Goal: Task Accomplishment & Management: Use online tool/utility

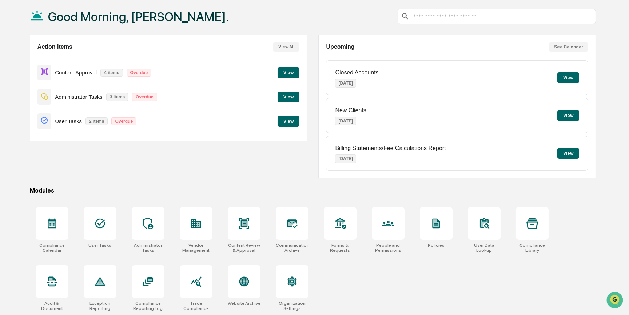
scroll to position [37, 0]
click at [52, 226] on icon at bounding box center [52, 224] width 12 height 12
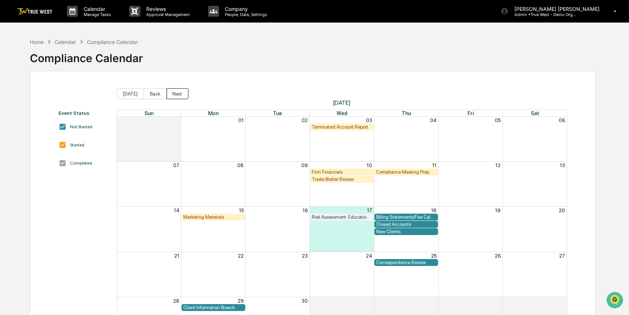
click at [171, 97] on button "Next" at bounding box center [178, 93] width 22 height 11
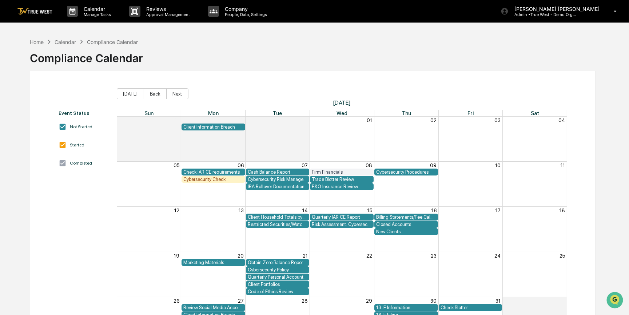
click at [330, 188] on div "E&O Insurance Review" at bounding box center [342, 186] width 60 height 5
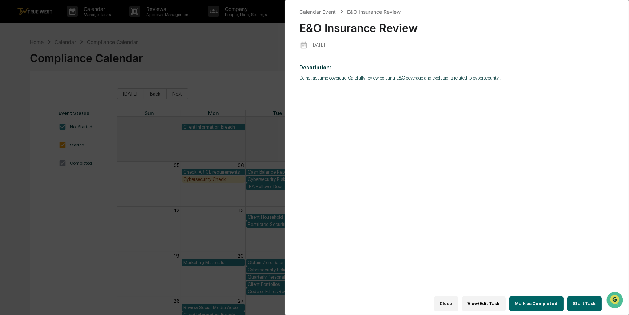
click at [584, 304] on button "Start Task" at bounding box center [584, 304] width 35 height 15
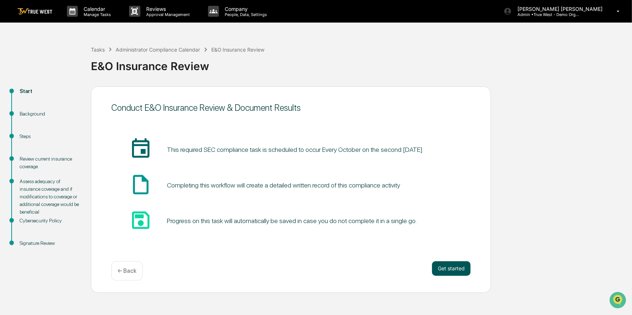
click at [450, 269] on button "Get started" at bounding box center [451, 269] width 39 height 15
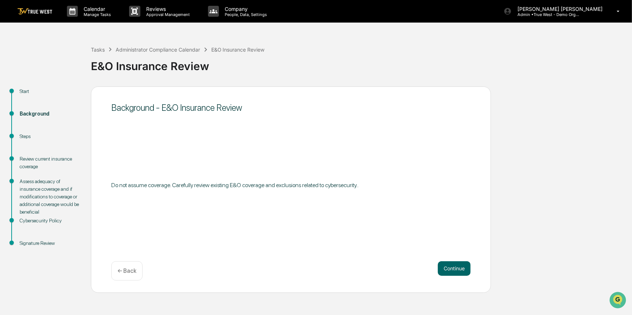
click at [492, 288] on div "Start Background Steps Review current insurance coverage Assess adequacy of ins…" at bounding box center [316, 190] width 625 height 207
click at [451, 272] on button "Continue" at bounding box center [454, 269] width 33 height 15
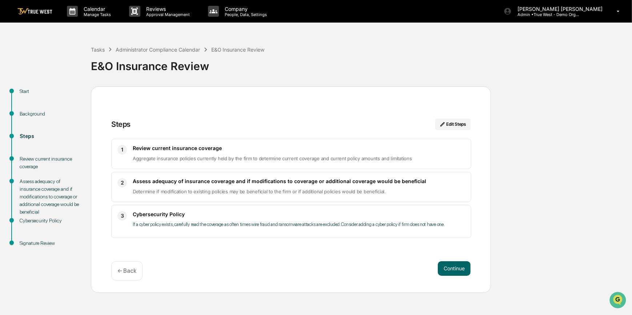
click at [451, 272] on button "Continue" at bounding box center [454, 269] width 33 height 15
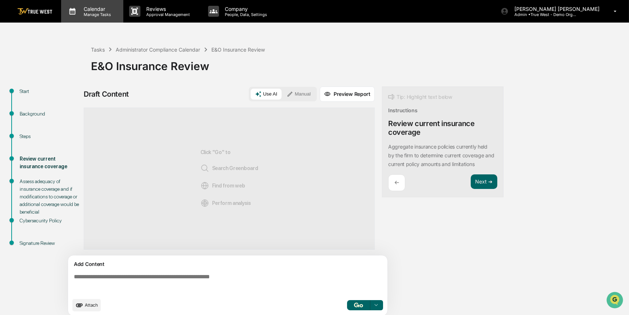
click at [88, 12] on p "Manage Tasks" at bounding box center [96, 14] width 37 height 5
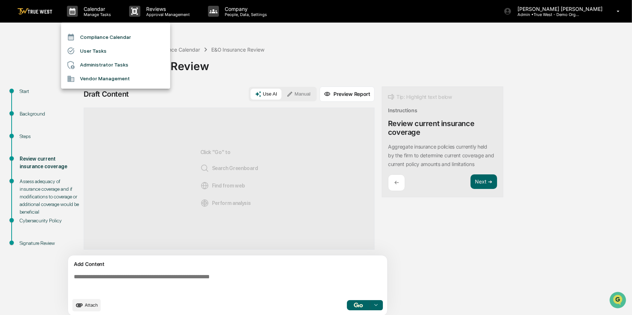
click at [43, 10] on div at bounding box center [316, 157] width 632 height 315
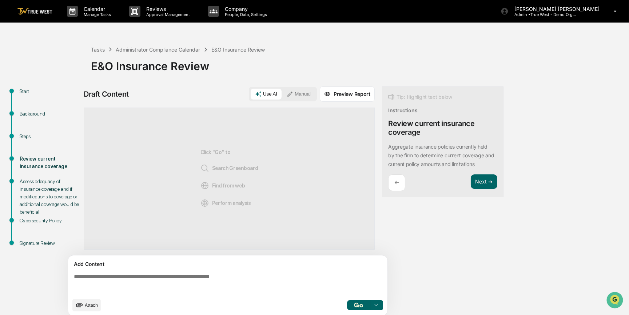
click at [41, 12] on img at bounding box center [34, 11] width 35 height 7
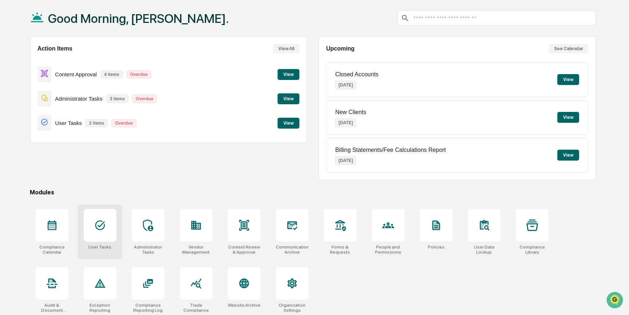
scroll to position [37, 0]
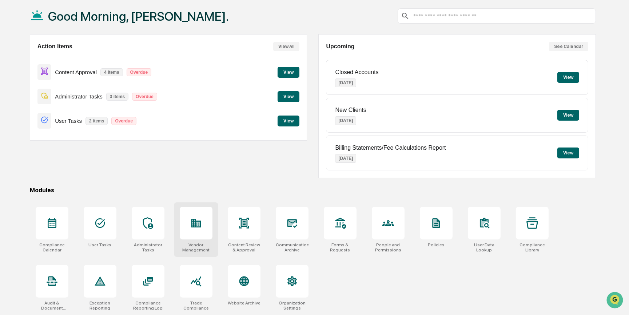
click at [203, 219] on div at bounding box center [196, 223] width 33 height 33
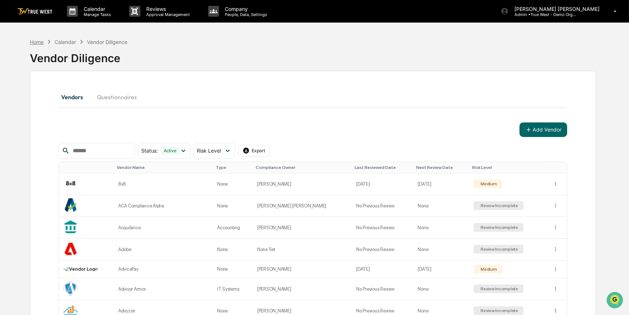
click at [32, 43] on div "Home" at bounding box center [37, 42] width 14 height 6
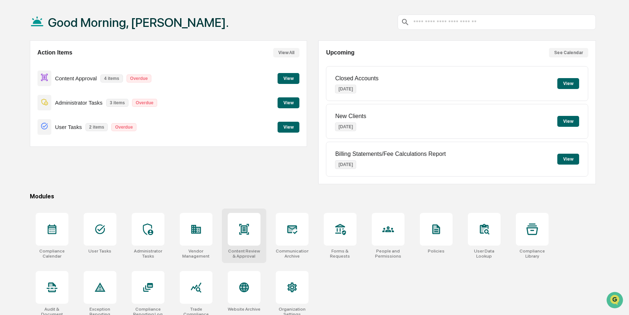
scroll to position [37, 0]
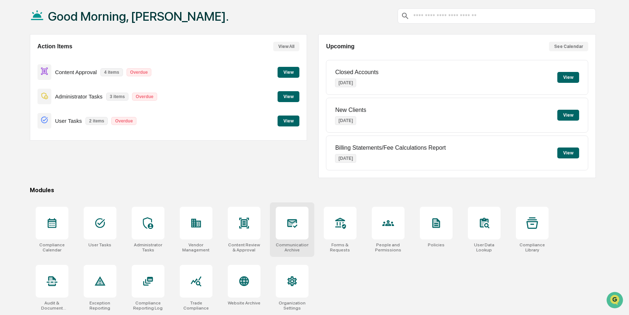
click at [295, 227] on icon at bounding box center [292, 223] width 10 height 9
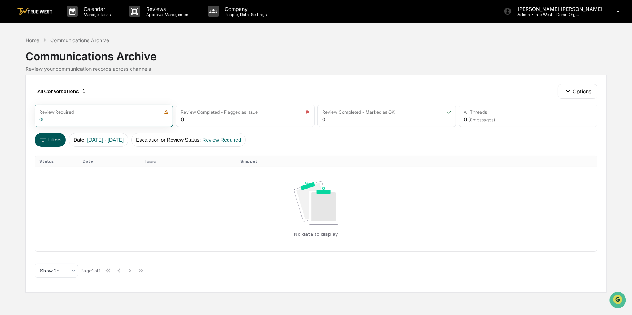
click at [53, 142] on button "Filters" at bounding box center [51, 140] width 32 height 14
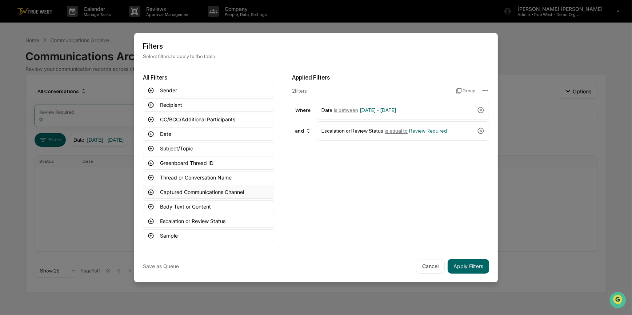
click at [150, 192] on icon at bounding box center [151, 192] width 7 height 7
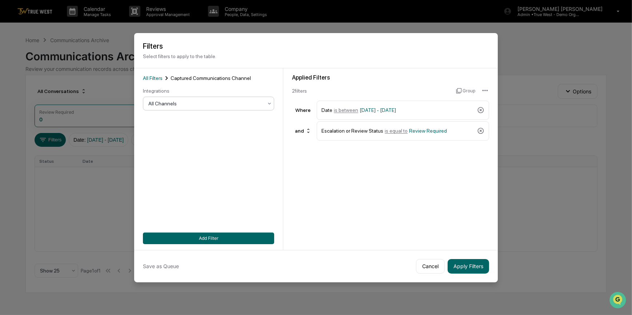
click at [179, 102] on div at bounding box center [205, 103] width 115 height 7
click at [436, 269] on button "Cancel" at bounding box center [430, 266] width 29 height 15
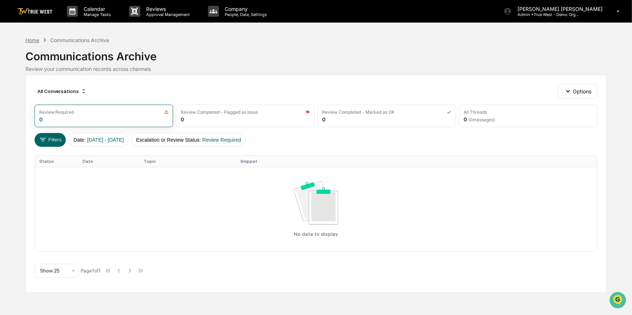
click at [35, 40] on div "Home" at bounding box center [32, 40] width 14 height 6
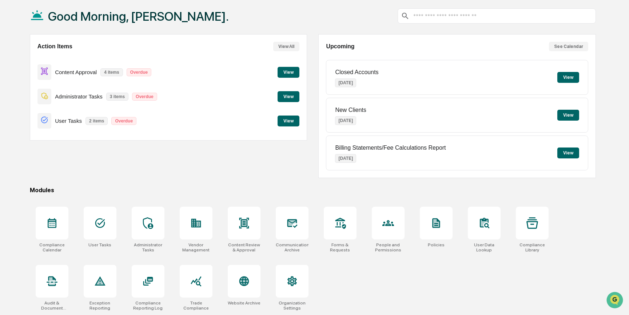
scroll to position [37, 0]
click at [162, 282] on div at bounding box center [148, 281] width 33 height 33
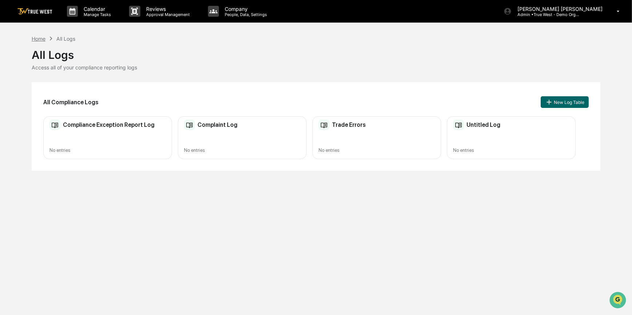
click at [33, 36] on div "Home" at bounding box center [39, 39] width 14 height 6
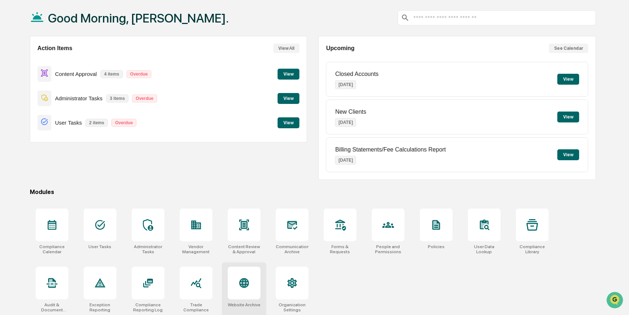
scroll to position [37, 0]
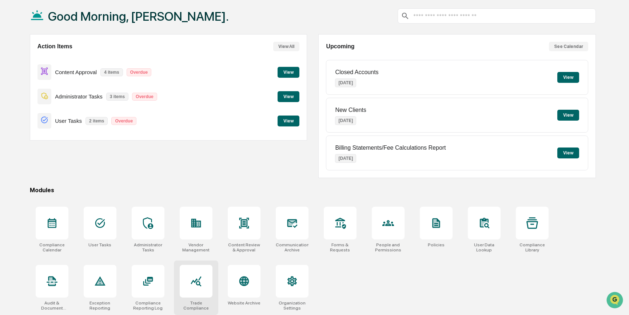
click at [195, 284] on icon at bounding box center [196, 282] width 12 height 12
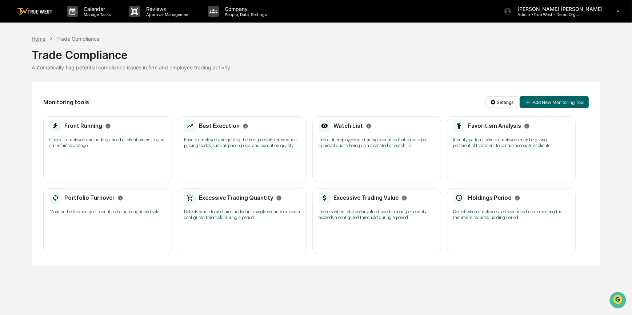
click at [37, 37] on div "Home" at bounding box center [39, 39] width 14 height 6
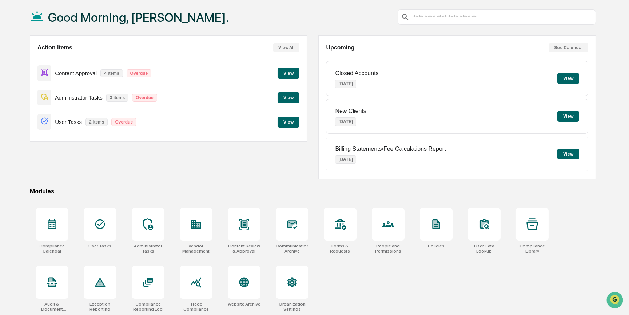
scroll to position [37, 0]
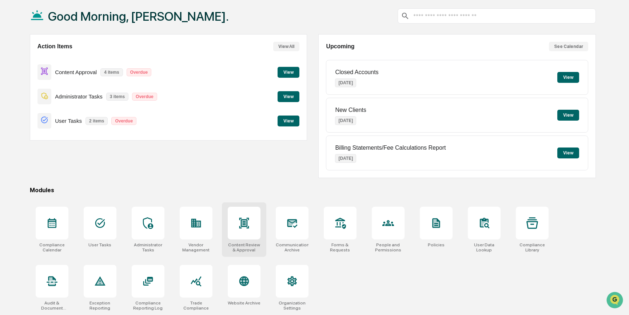
click at [241, 227] on icon at bounding box center [244, 223] width 10 height 11
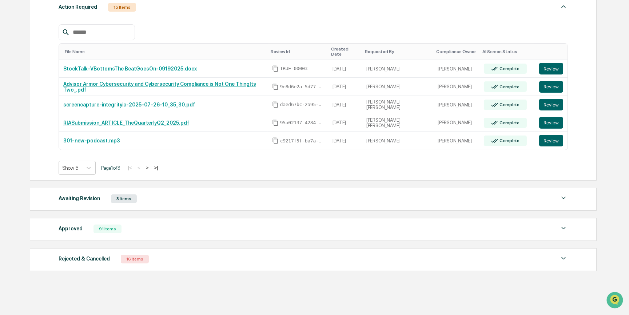
scroll to position [127, 0]
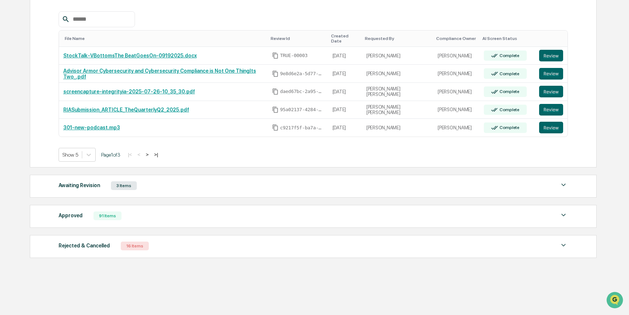
click at [88, 182] on div "Awaiting Revision" at bounding box center [79, 185] width 41 height 9
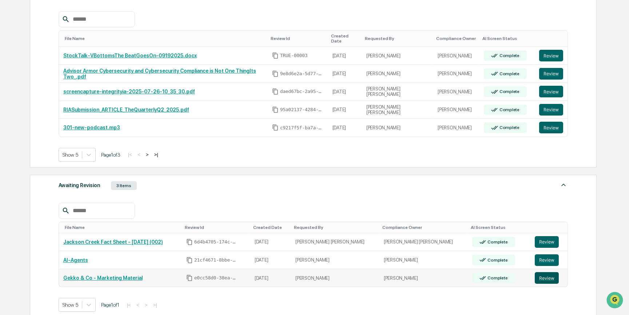
click at [543, 275] on button "Review" at bounding box center [547, 278] width 24 height 12
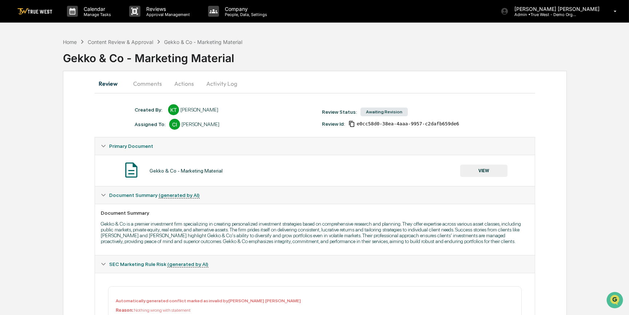
click at [481, 169] on button "VIEW" at bounding box center [483, 171] width 47 height 12
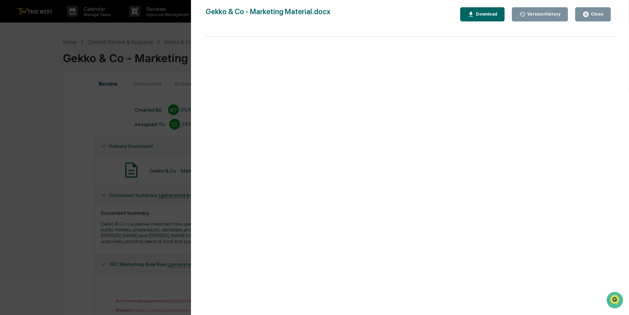
click at [591, 15] on div "Close" at bounding box center [596, 14] width 14 height 5
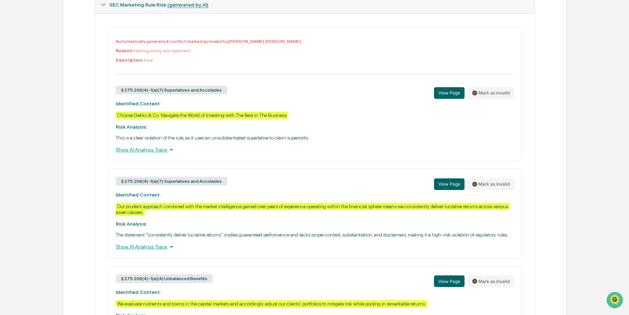
scroll to position [264, 0]
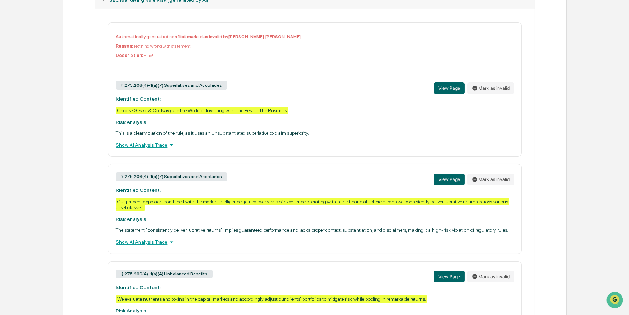
click at [148, 149] on div "Show AI Analysis Trace" at bounding box center [315, 145] width 398 height 8
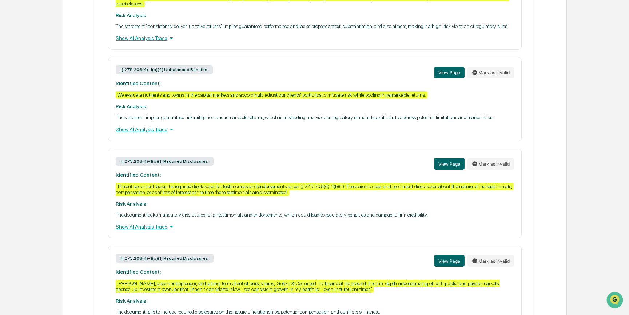
scroll to position [496, 0]
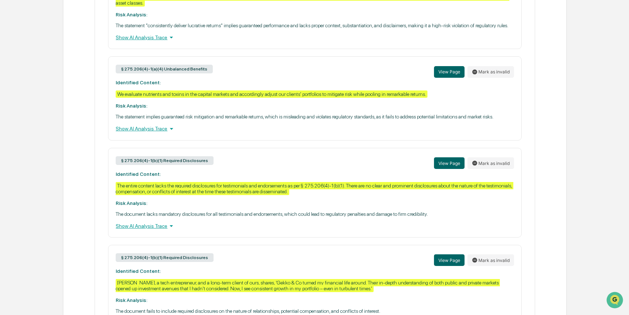
click at [158, 133] on div "Show AI Analysis Trace" at bounding box center [315, 129] width 398 height 8
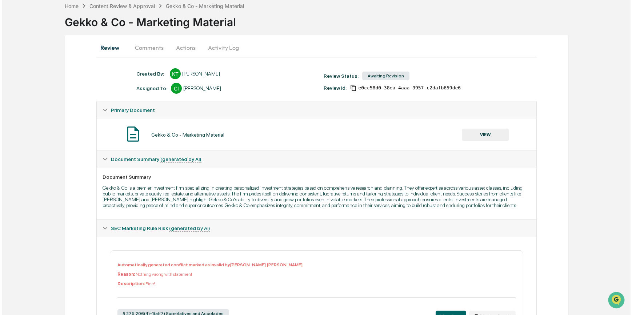
scroll to position [0, 0]
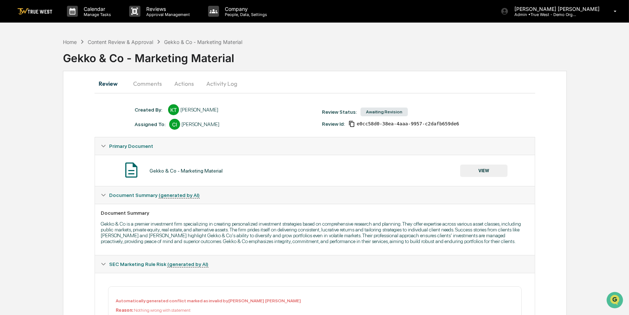
click at [153, 83] on button "Comments" at bounding box center [147, 83] width 40 height 17
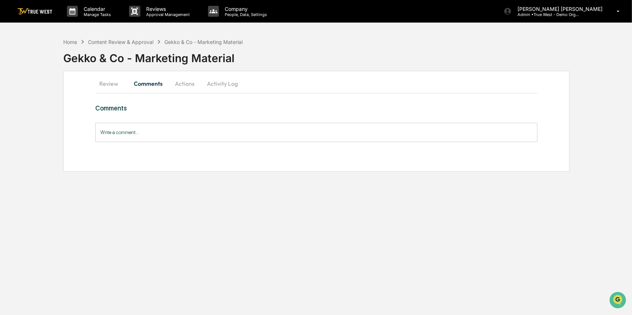
click at [175, 83] on button "Actions" at bounding box center [184, 83] width 33 height 17
